Goal: Information Seeking & Learning: Learn about a topic

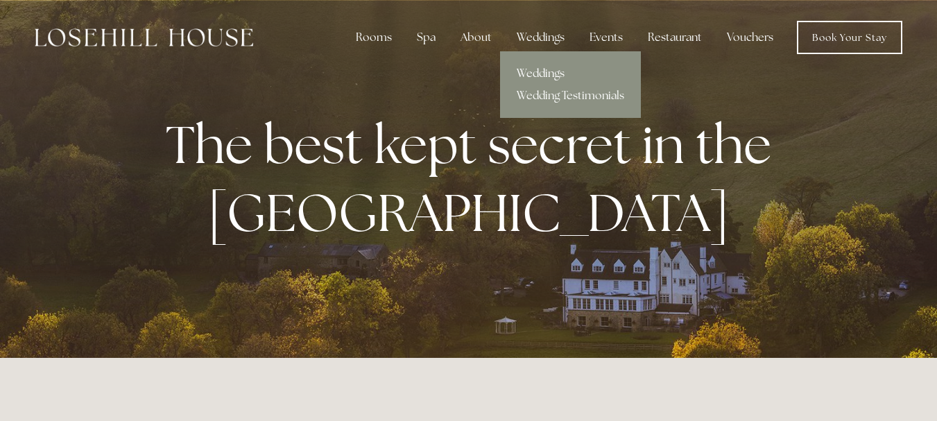
click at [525, 65] on link "Weddings" at bounding box center [570, 73] width 141 height 22
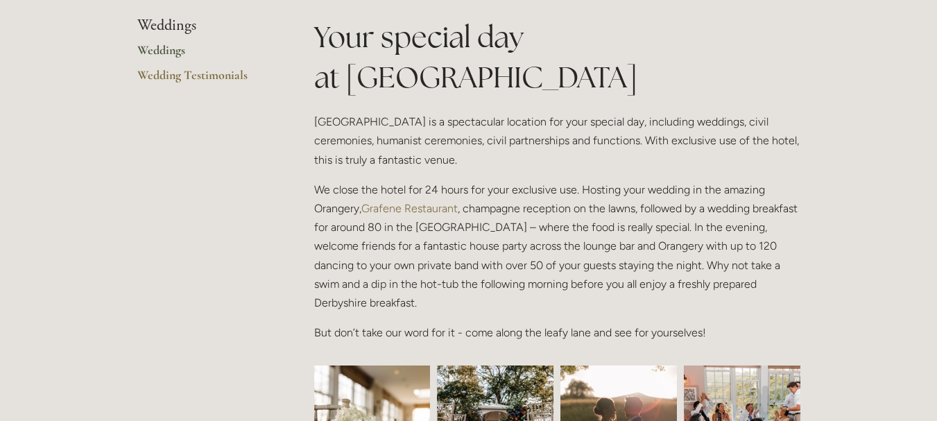
scroll to position [332, 0]
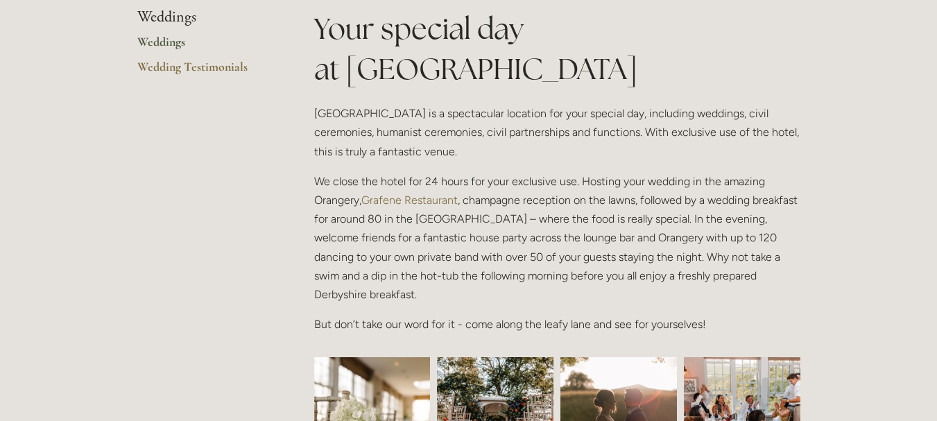
click at [180, 46] on link "Weddings" at bounding box center [203, 46] width 133 height 25
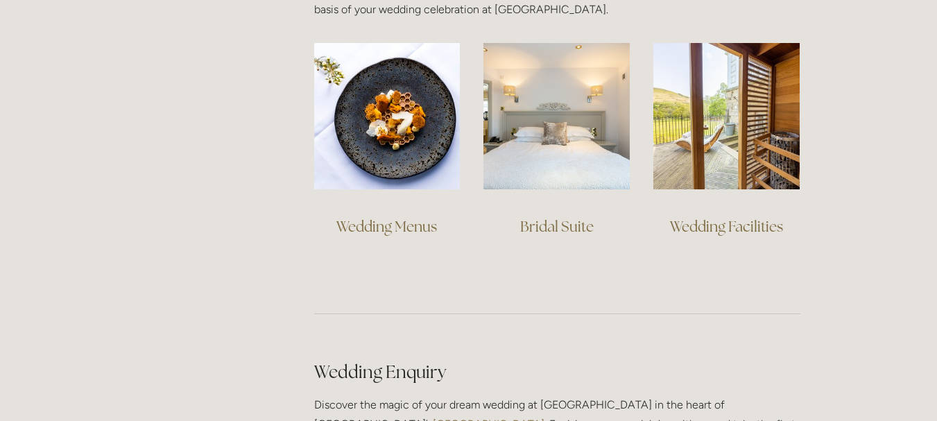
scroll to position [1059, 0]
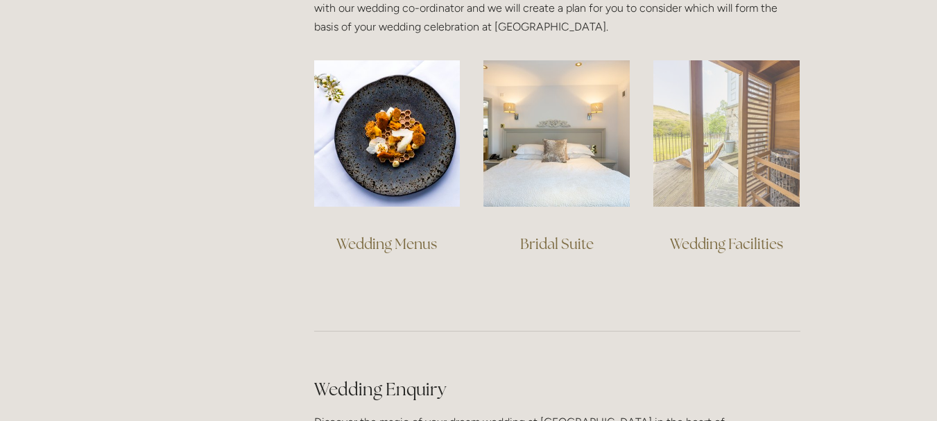
click at [747, 172] on img at bounding box center [727, 133] width 146 height 146
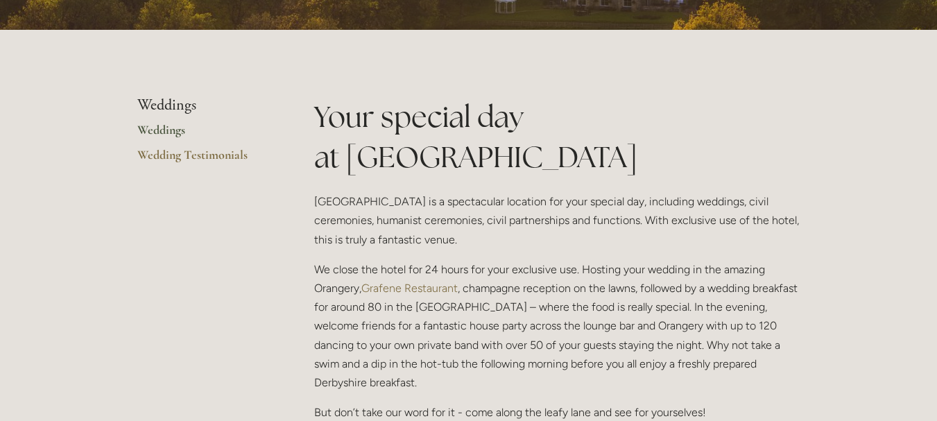
scroll to position [0, 0]
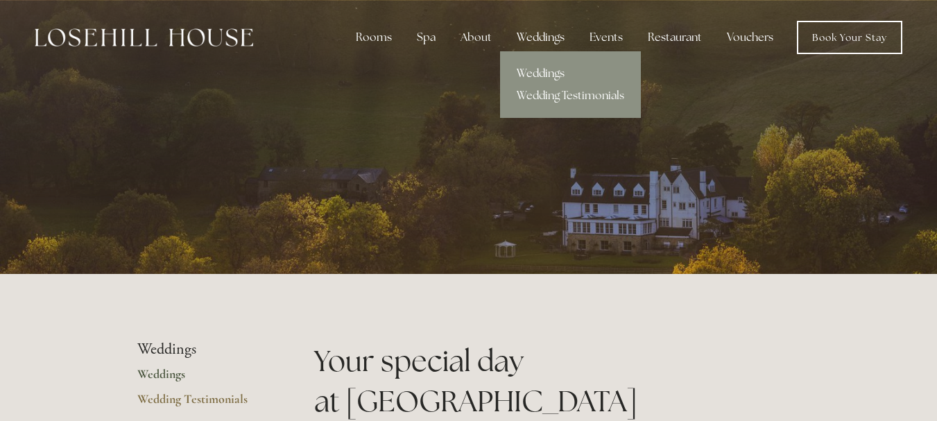
click at [547, 39] on div "Weddings" at bounding box center [541, 38] width 70 height 28
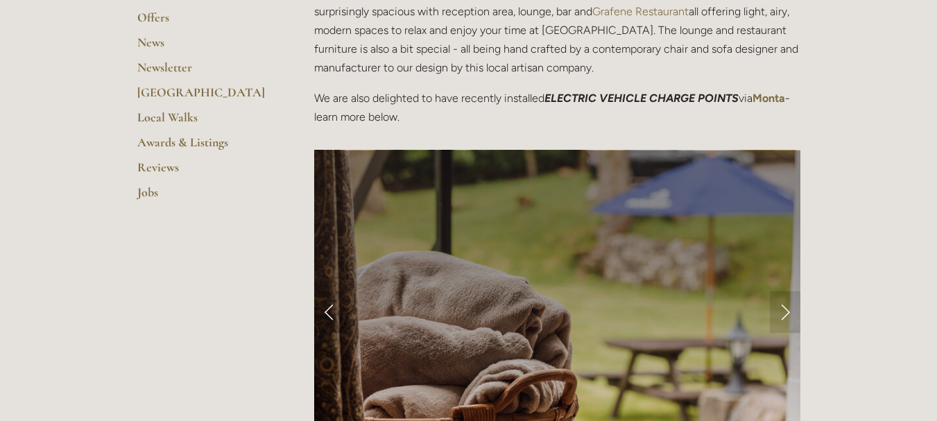
scroll to position [454, 0]
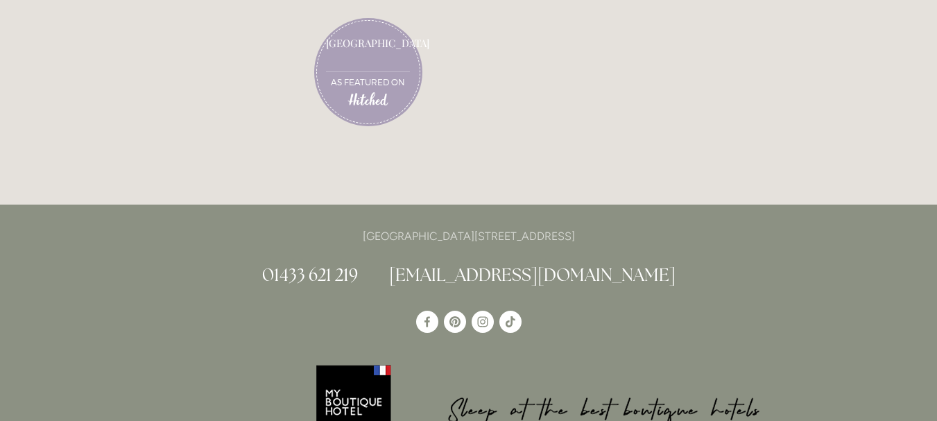
scroll to position [3982, 0]
